Goal: Task Accomplishment & Management: Manage account settings

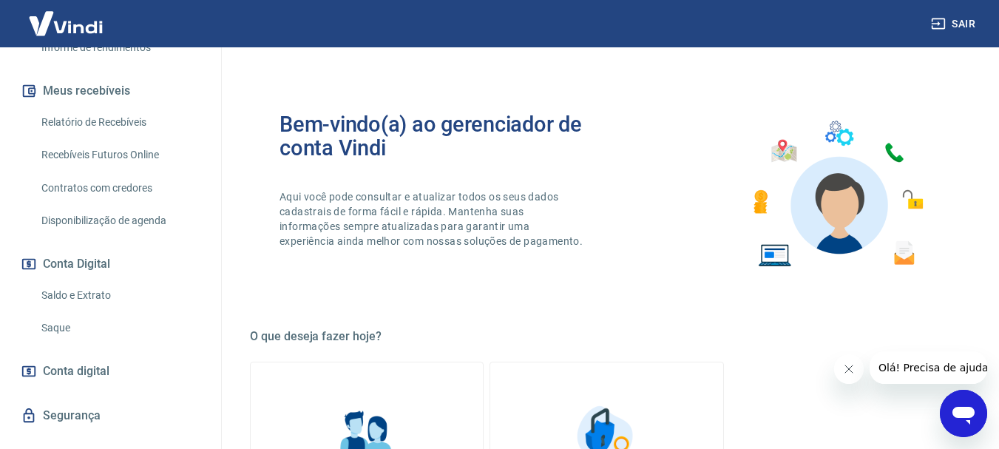
scroll to position [323, 0]
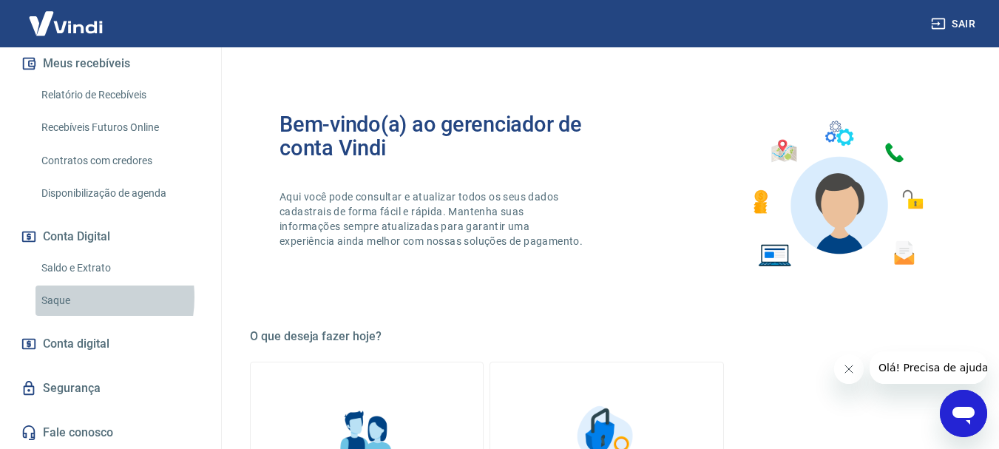
click at [64, 297] on link "Saque" at bounding box center [119, 300] width 168 height 30
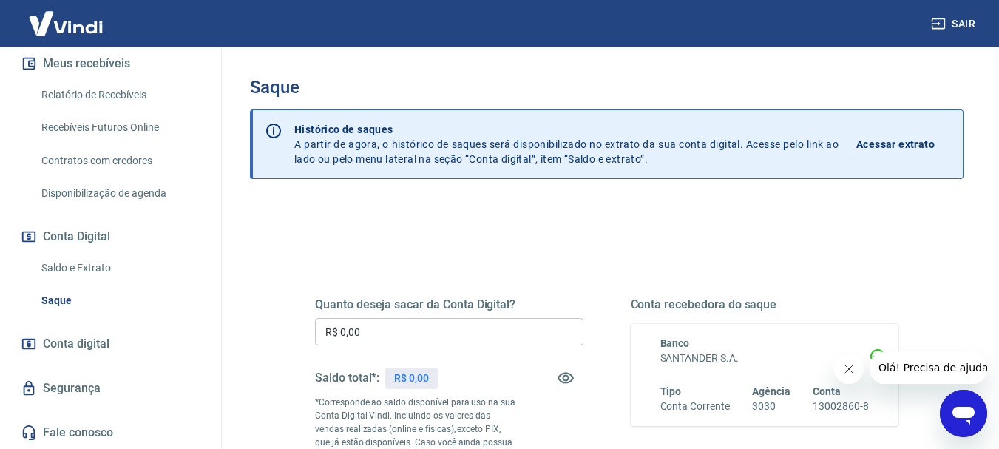
scroll to position [74, 0]
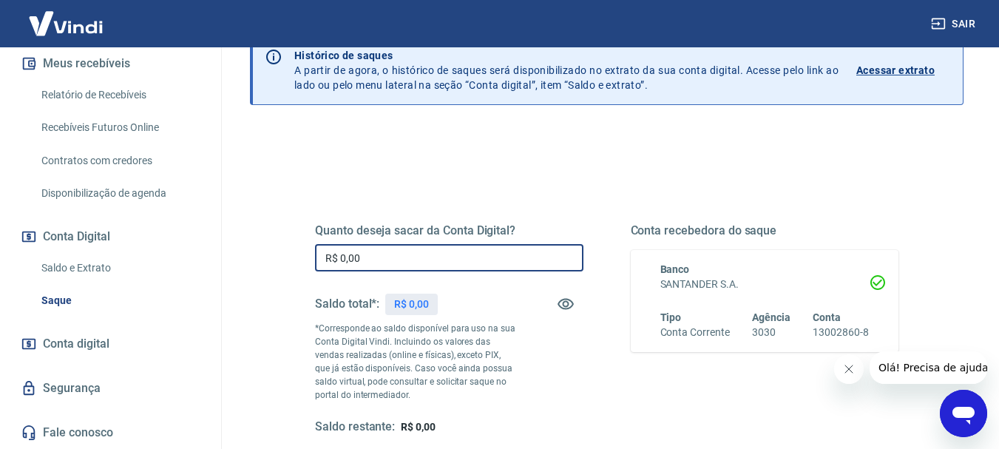
click at [526, 258] on input "R$ 0,00" at bounding box center [449, 257] width 268 height 27
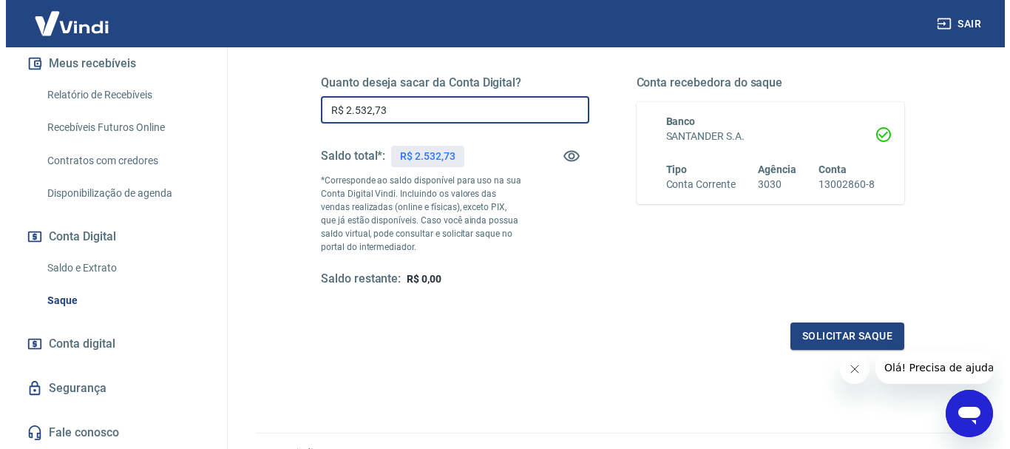
scroll to position [296, 0]
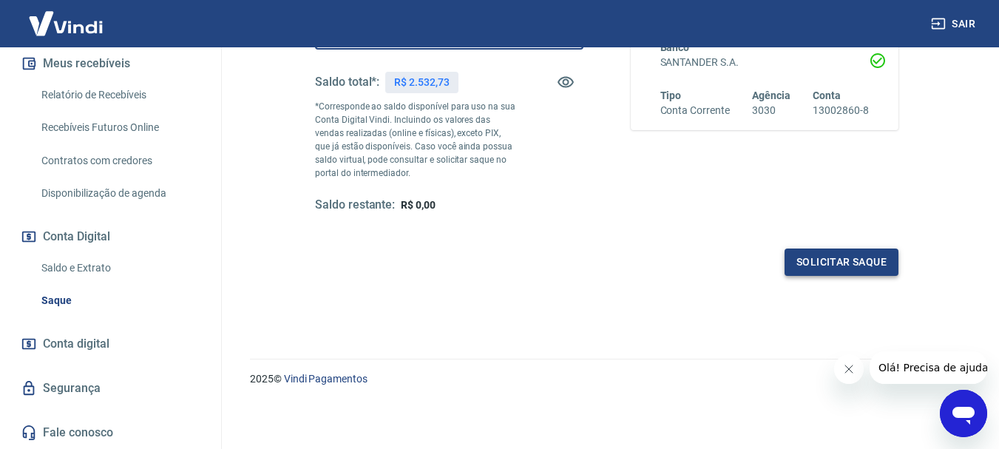
type input "R$ 2.532,73"
click at [841, 265] on button "Solicitar saque" at bounding box center [841, 261] width 114 height 27
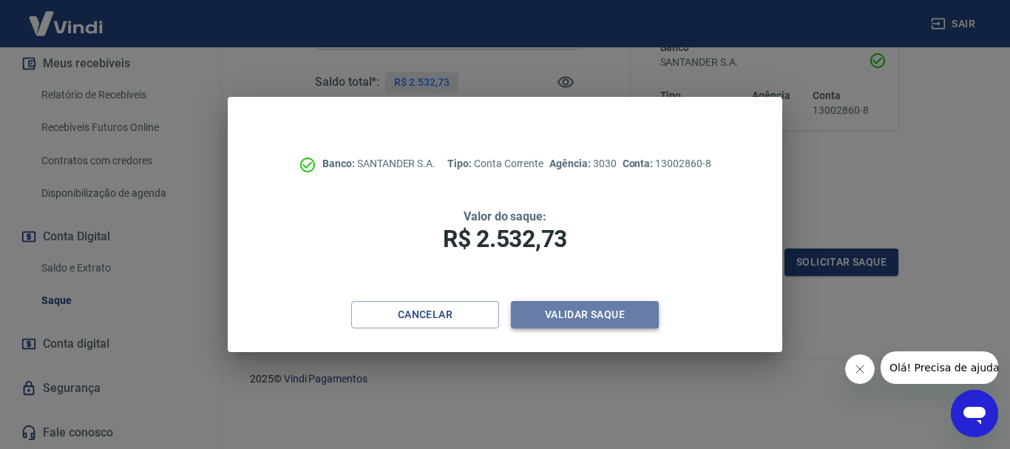
click at [572, 311] on button "Validar saque" at bounding box center [585, 314] width 148 height 27
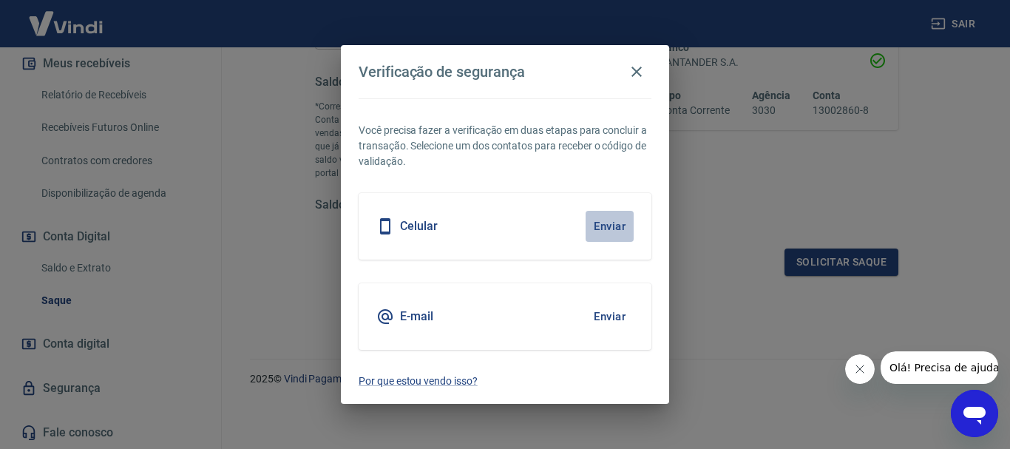
click at [594, 220] on button "Enviar" at bounding box center [610, 226] width 48 height 31
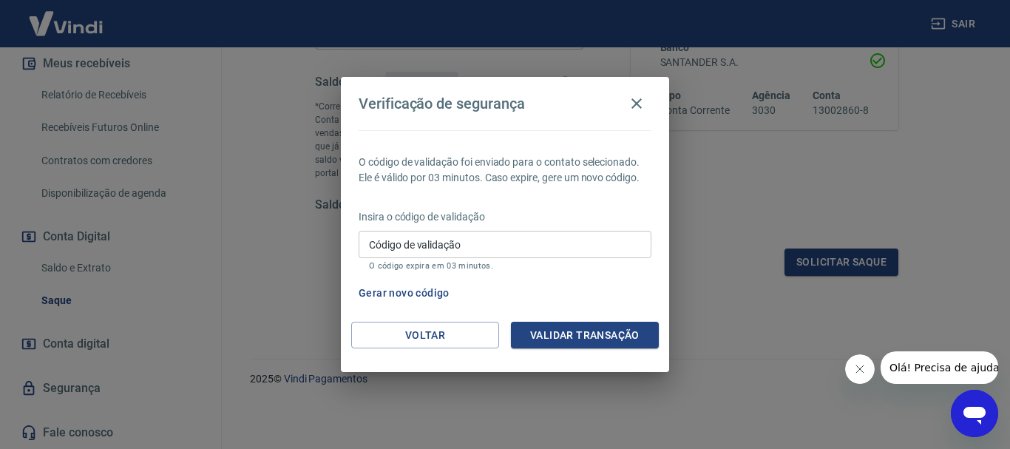
click at [486, 237] on input "Código de validação" at bounding box center [505, 244] width 293 height 27
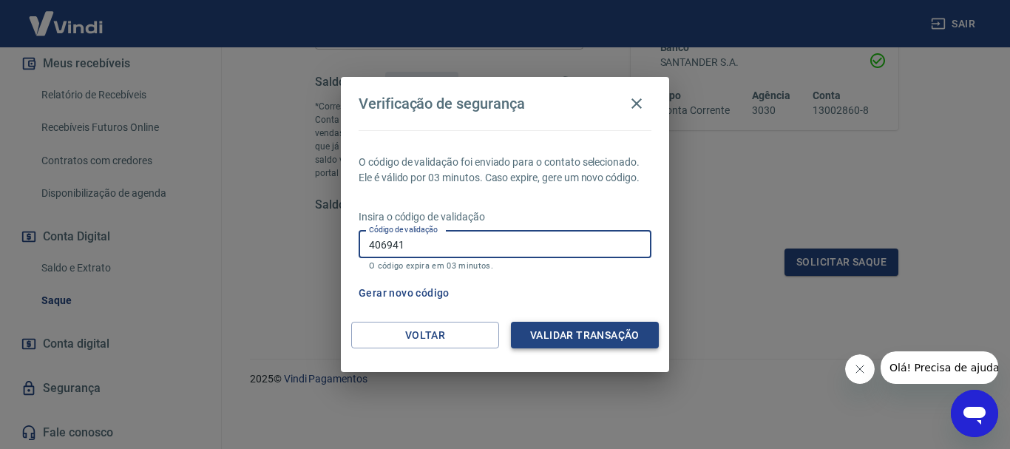
type input "406941"
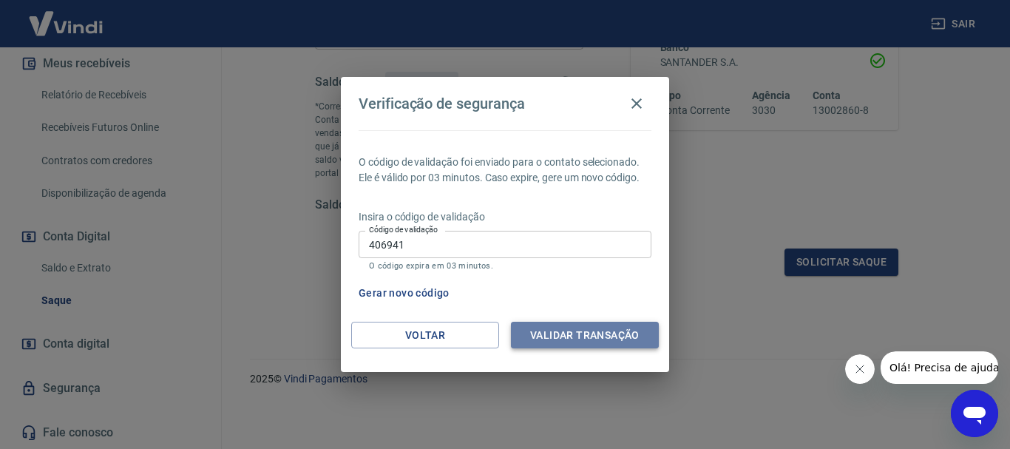
click at [613, 342] on button "Validar transação" at bounding box center [585, 335] width 148 height 27
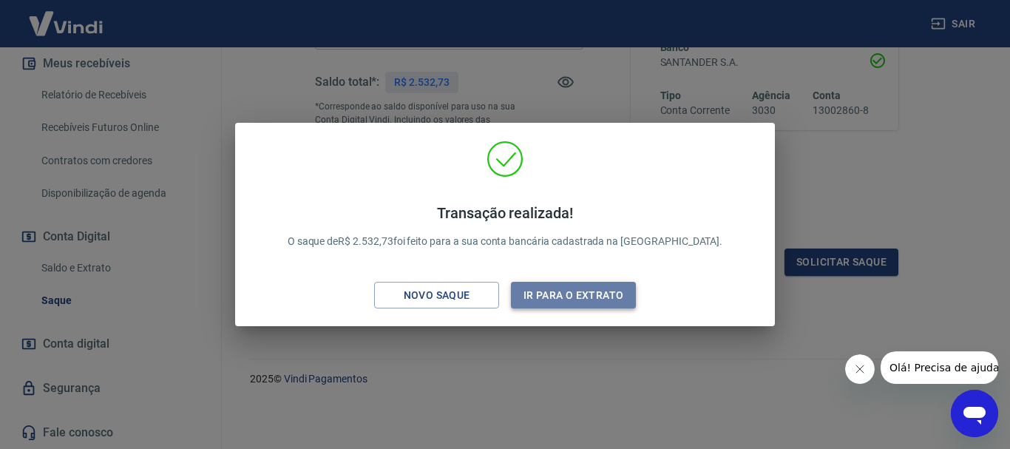
click at [601, 289] on button "Ir para o extrato" at bounding box center [573, 295] width 125 height 27
